Goal: Obtain resource: Download file/media

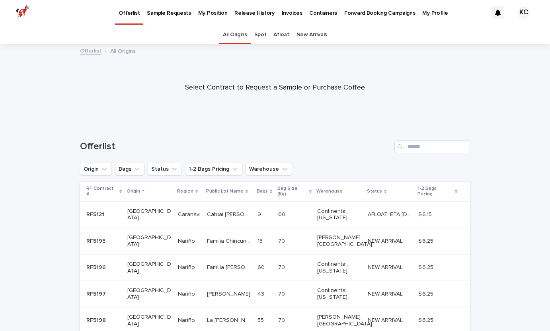
click at [256, 11] on p "Release History" at bounding box center [254, 8] width 40 height 17
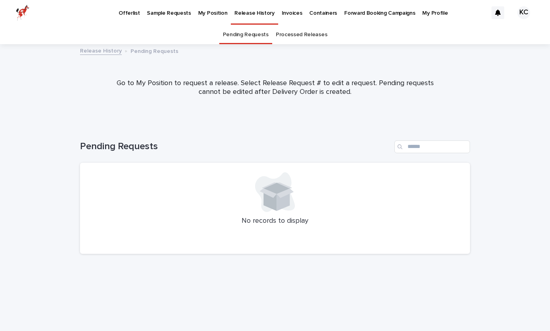
click at [300, 33] on link "Processed Releases" at bounding box center [301, 34] width 51 height 19
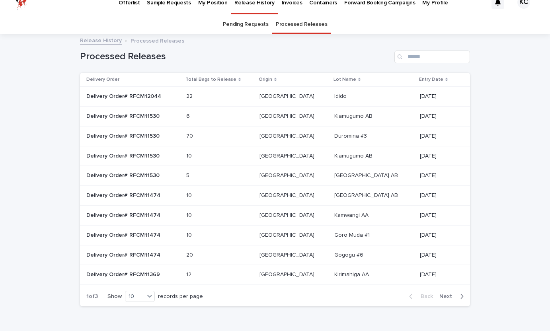
scroll to position [15, 0]
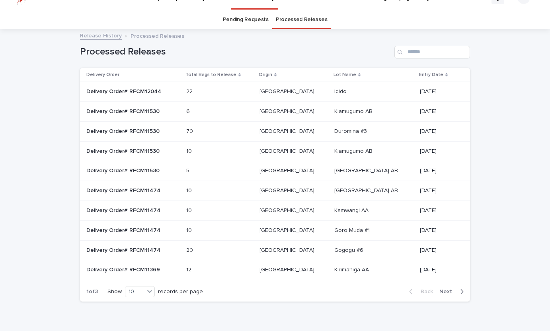
click at [145, 247] on table "Delivery Order Total Bags to Release Origin Lot Name Entry Date Delivery Order#…" at bounding box center [275, 174] width 390 height 212
click at [380, 249] on p at bounding box center [373, 250] width 79 height 7
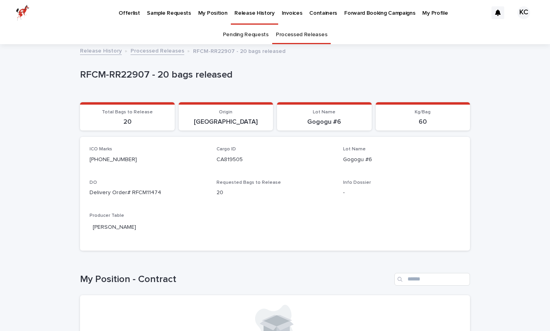
click at [156, 113] on p "Total Bags to Release" at bounding box center [127, 112] width 85 height 6
click at [327, 103] on section "Lot Name Gogogu #6" at bounding box center [324, 116] width 95 height 29
click at [323, 119] on p "Gogogu #6" at bounding box center [324, 122] width 85 height 8
click at [522, 14] on div "KC" at bounding box center [523, 12] width 13 height 13
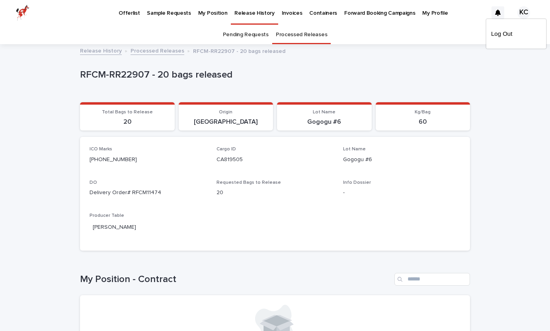
click at [20, 13] on div at bounding box center [275, 12] width 550 height 25
click at [21, 13] on img at bounding box center [23, 13] width 14 height 16
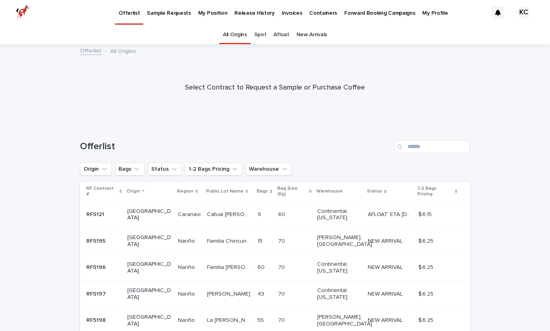
click at [200, 15] on p "My Position" at bounding box center [212, 8] width 29 height 17
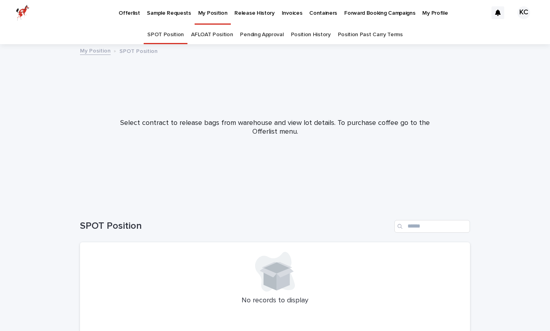
click at [303, 35] on link "Position History" at bounding box center [311, 34] width 40 height 19
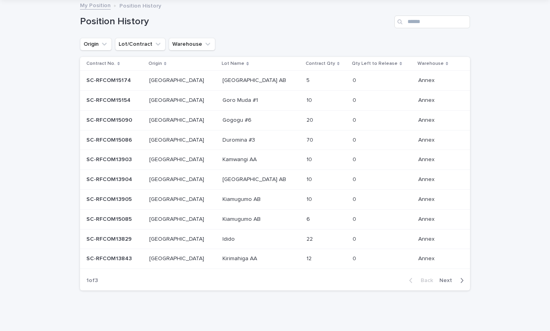
scroll to position [51, 0]
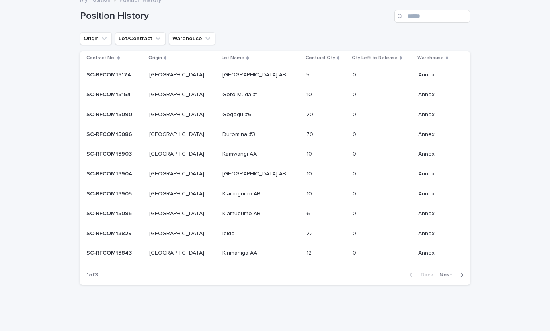
click at [228, 113] on p "Gogogu #6" at bounding box center [237, 114] width 31 height 8
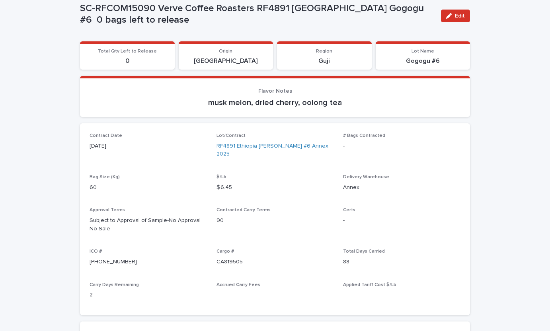
scroll to position [61, 0]
click at [270, 148] on link "RF4891 Ethiopia [PERSON_NAME] #6 Annex 2025" at bounding box center [274, 150] width 117 height 17
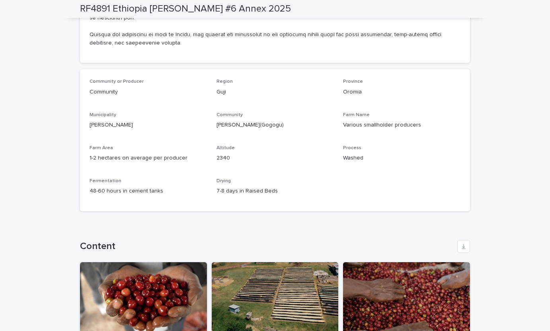
scroll to position [958, 0]
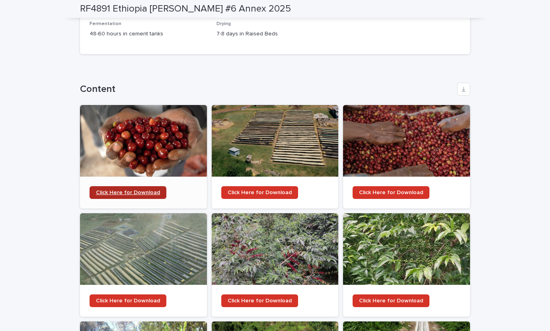
click at [132, 190] on span "Click Here for Download" at bounding box center [128, 193] width 64 height 6
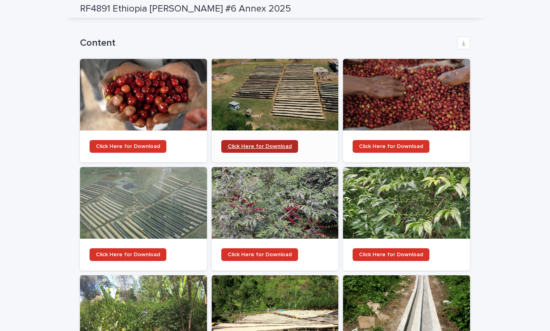
scroll to position [988, 0]
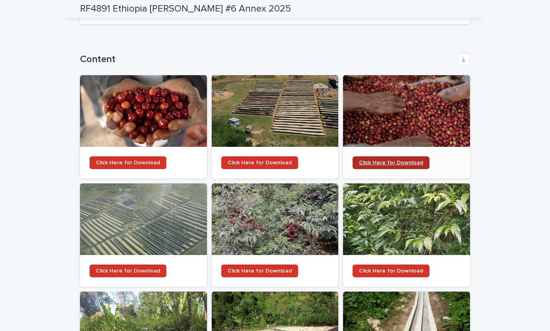
click at [378, 156] on link "Click Here for Download" at bounding box center [391, 162] width 77 height 13
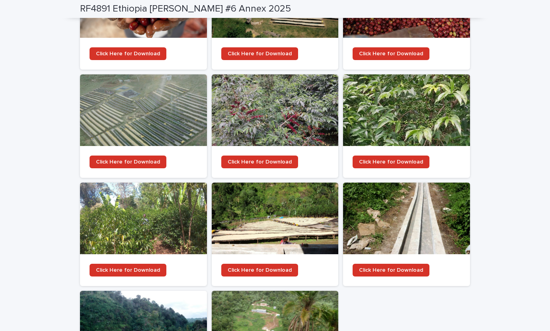
scroll to position [1098, 0]
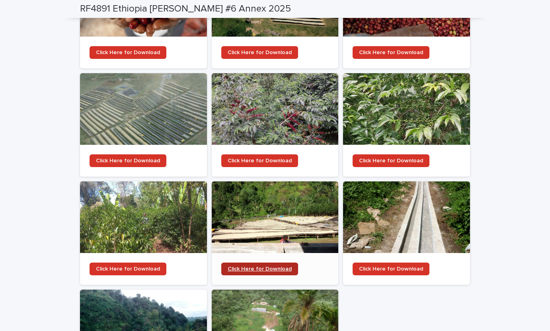
click at [271, 263] on link "Click Here for Download" at bounding box center [259, 269] width 77 height 13
